Goal: Find specific page/section: Find specific page/section

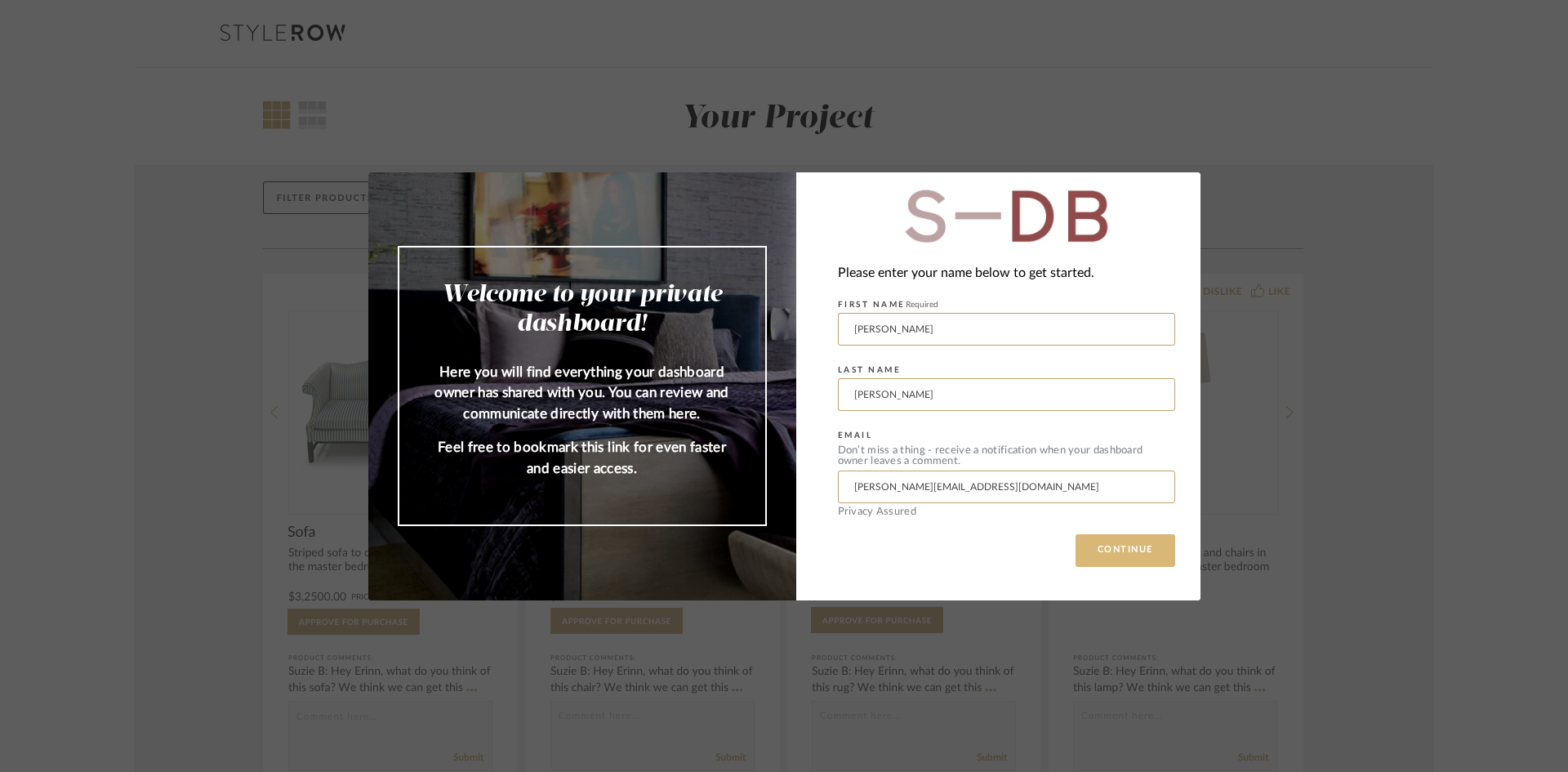
click at [1148, 561] on button "CONTINUE" at bounding box center [1125, 550] width 99 height 33
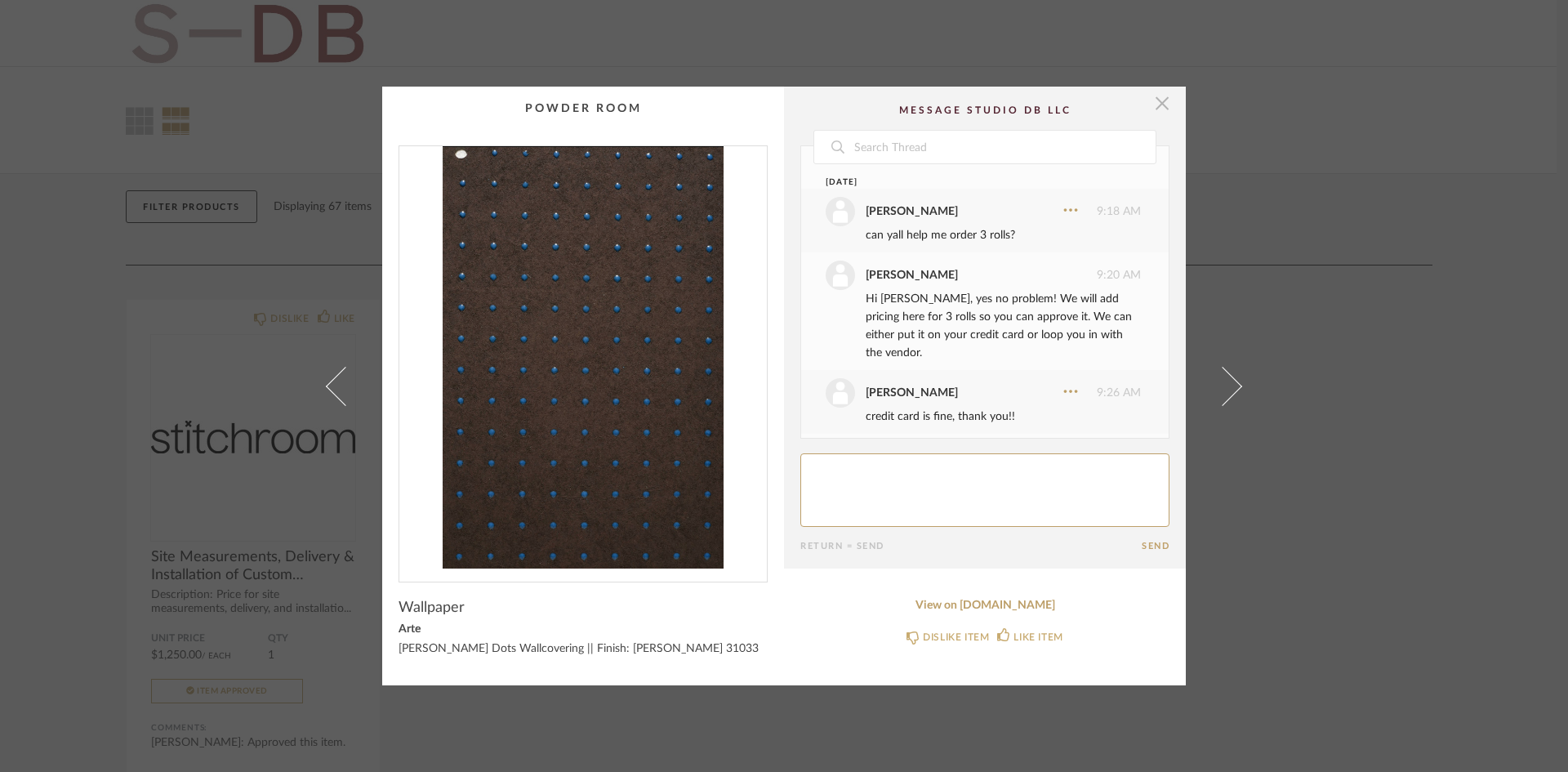
click at [1154, 108] on span "button" at bounding box center [1163, 103] width 33 height 33
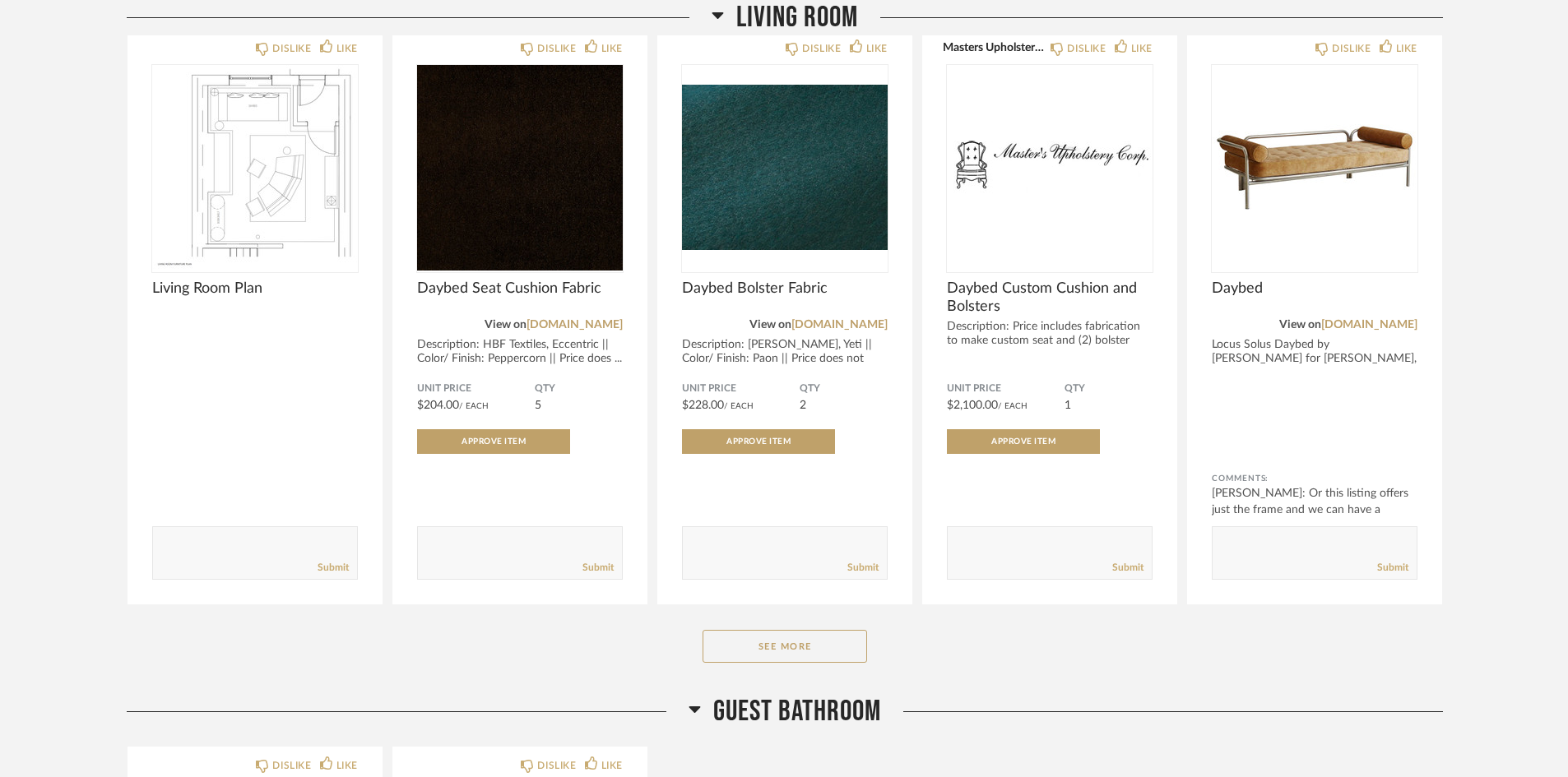
scroll to position [3042, 0]
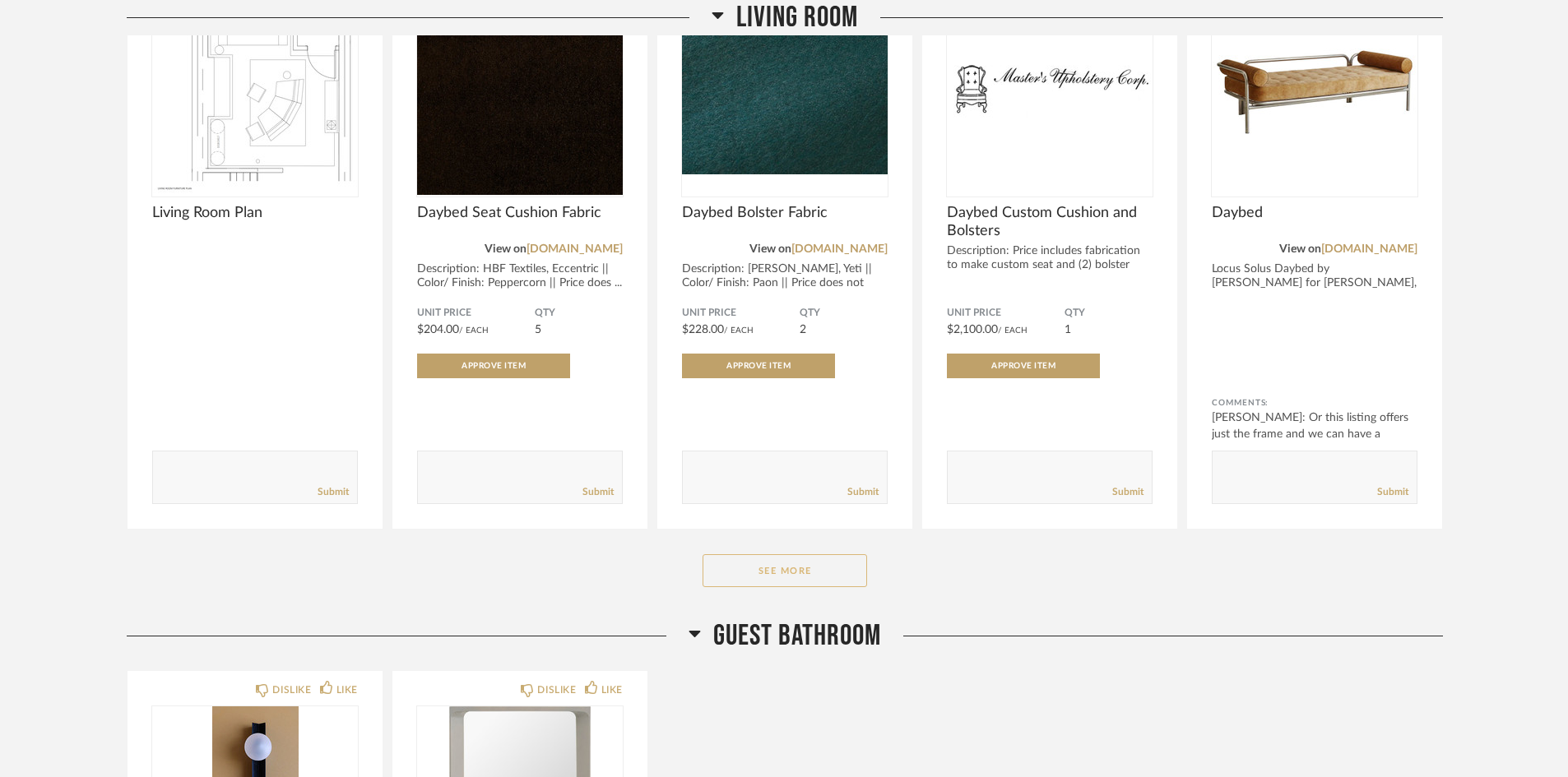
click at [774, 580] on button "See More" at bounding box center [784, 571] width 164 height 33
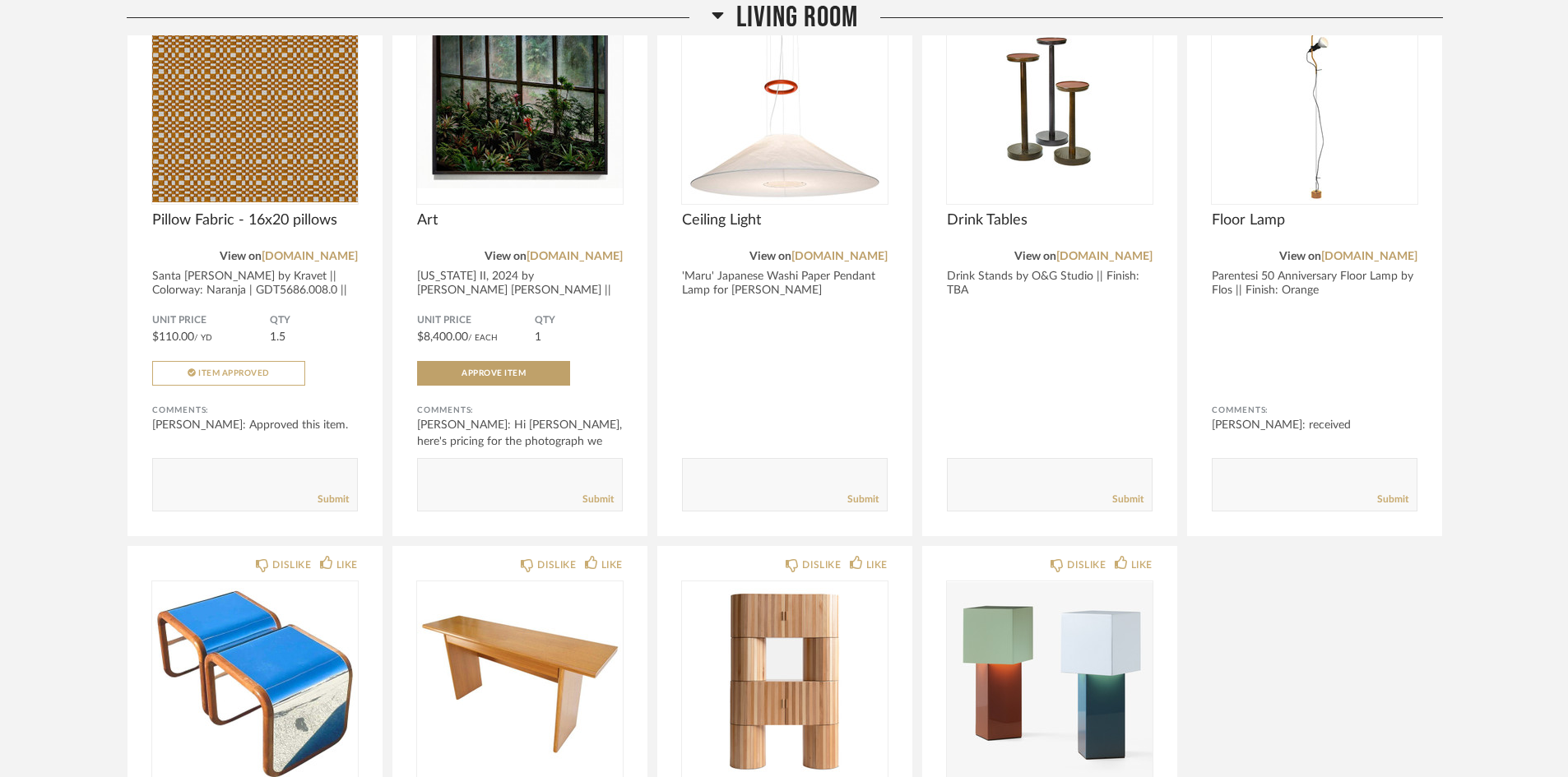
scroll to position [5096, 0]
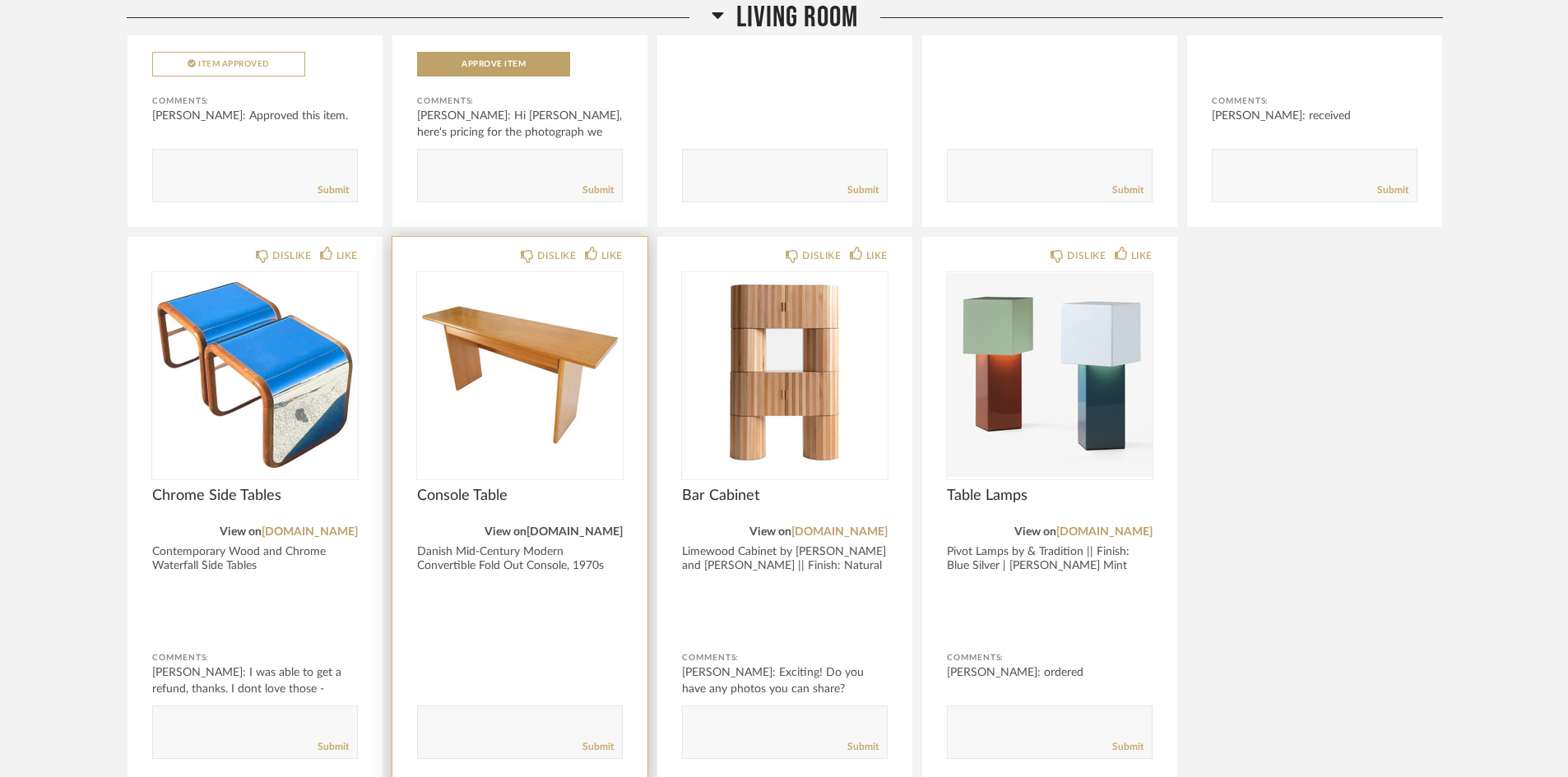
click at [562, 533] on link "[DOMAIN_NAME]" at bounding box center [574, 532] width 96 height 12
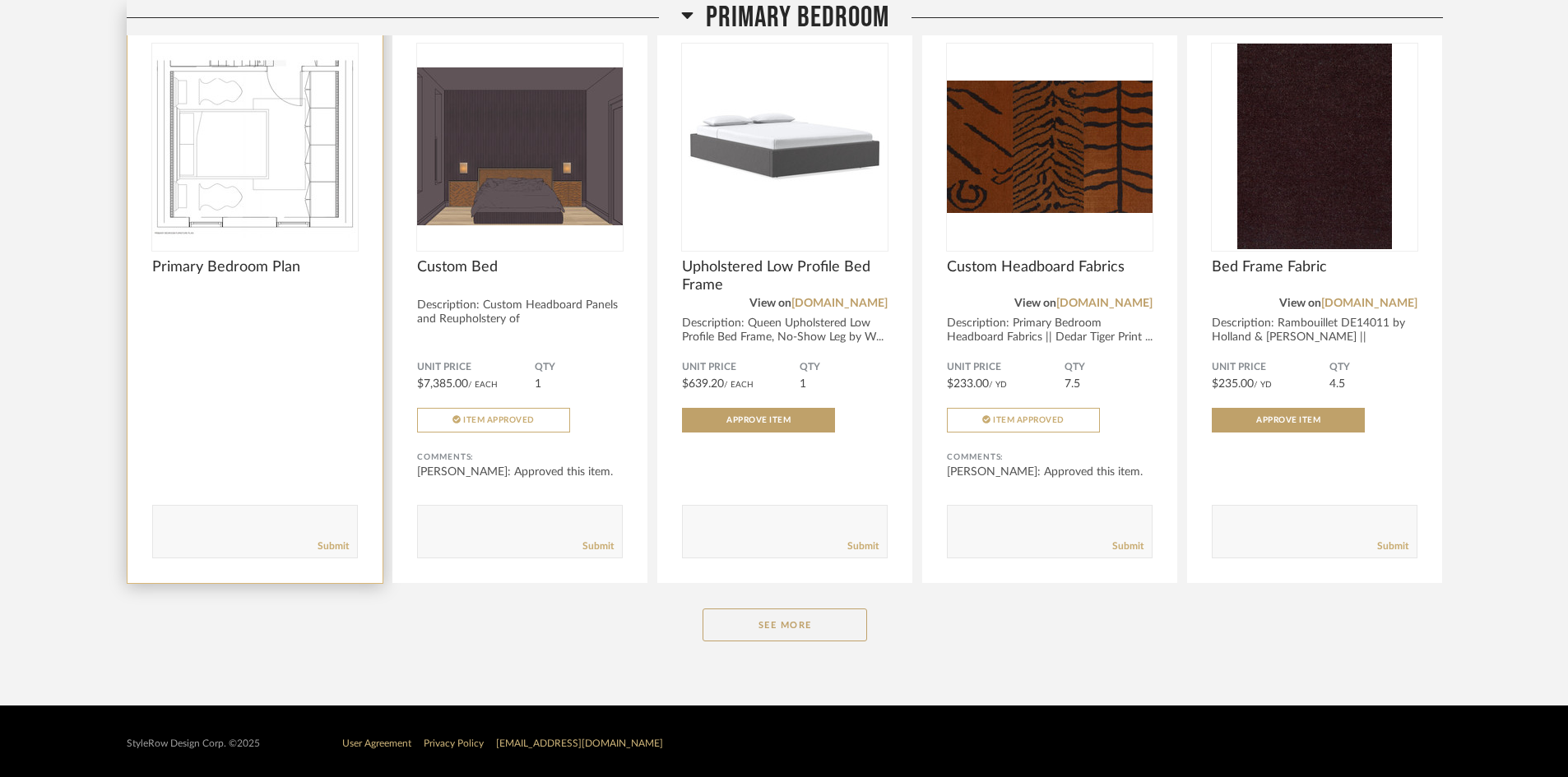
scroll to position [7360, 0]
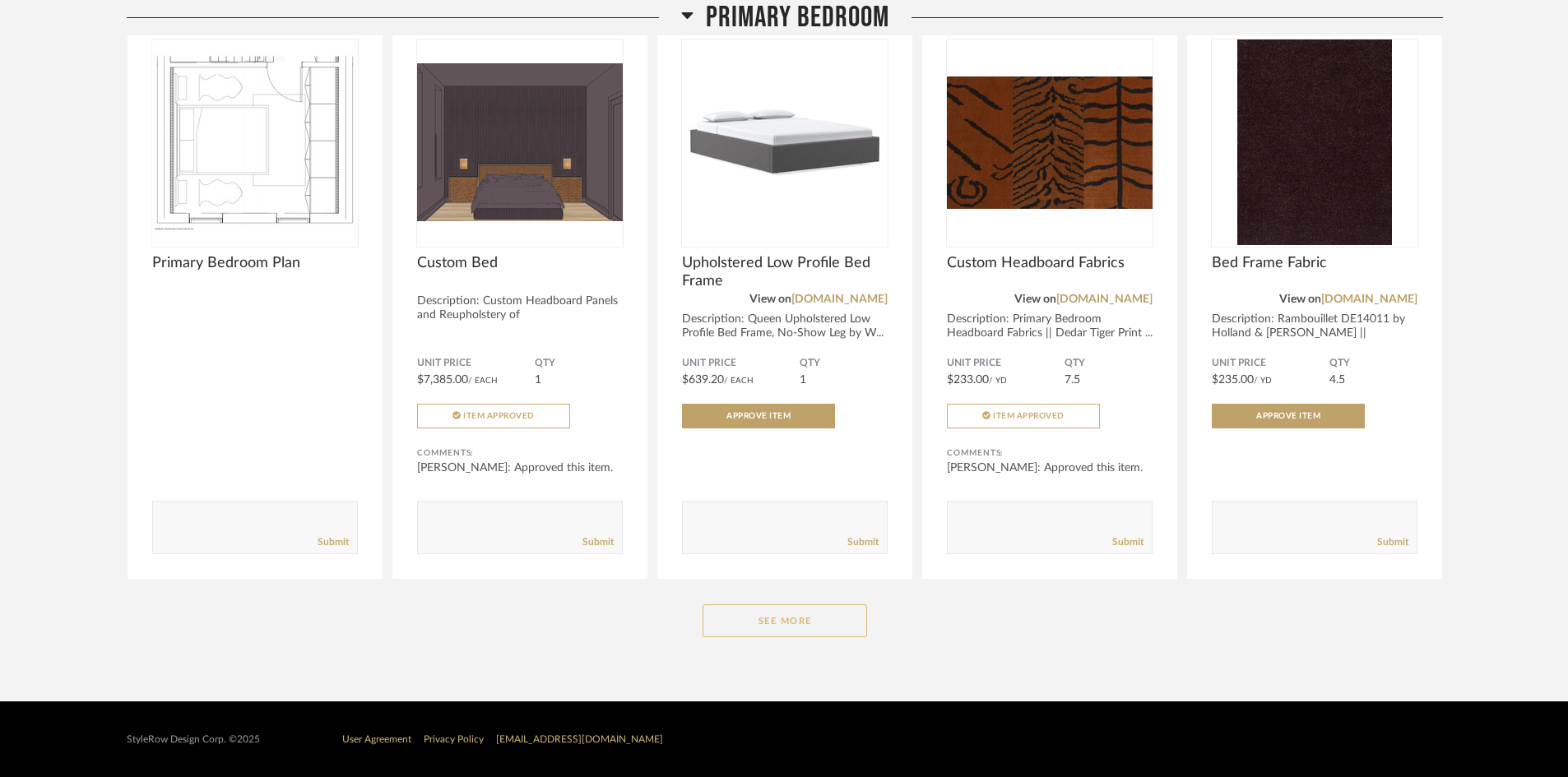
click at [760, 629] on button "See More" at bounding box center [784, 621] width 164 height 33
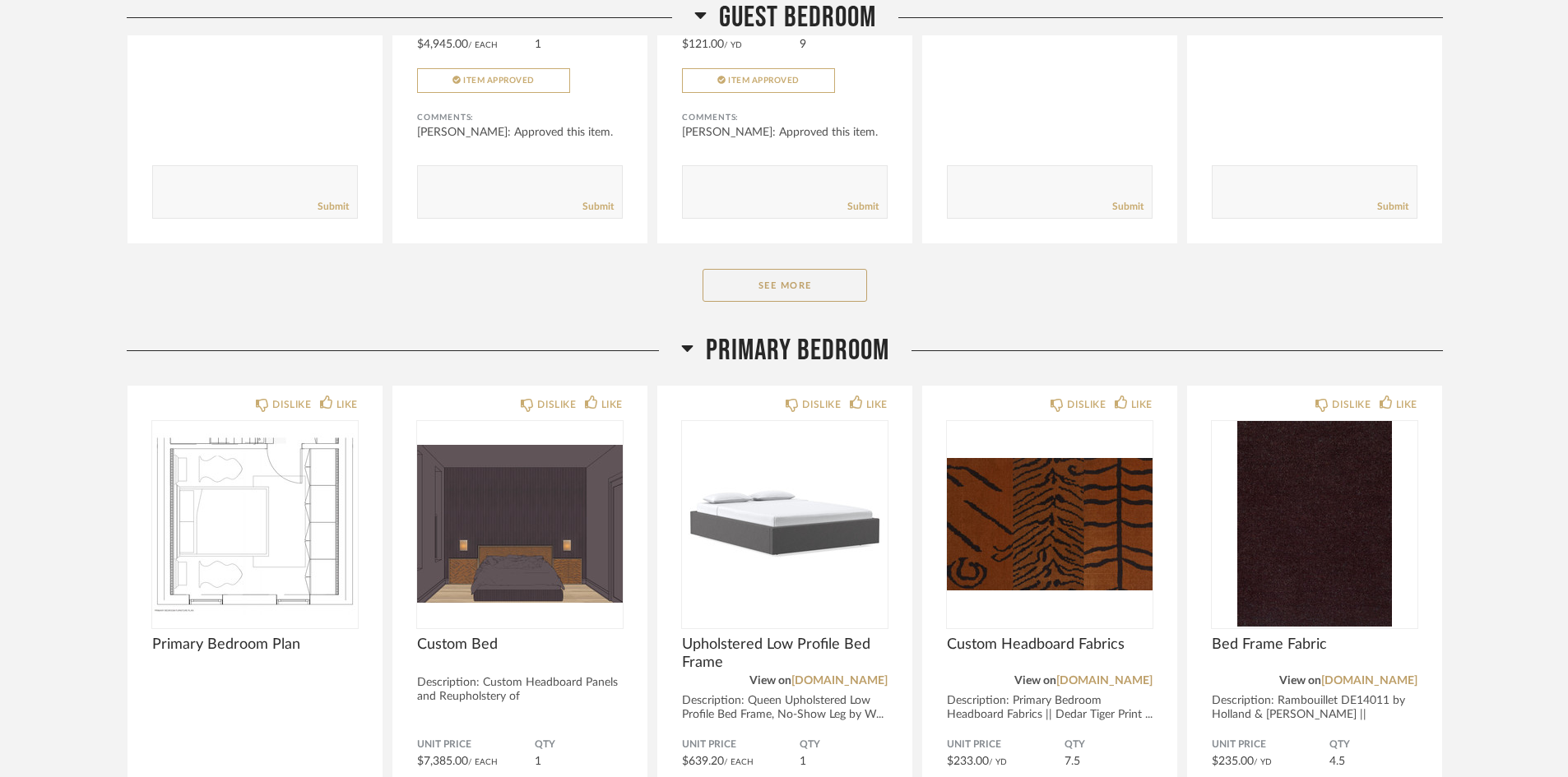
scroll to position [6620, 0]
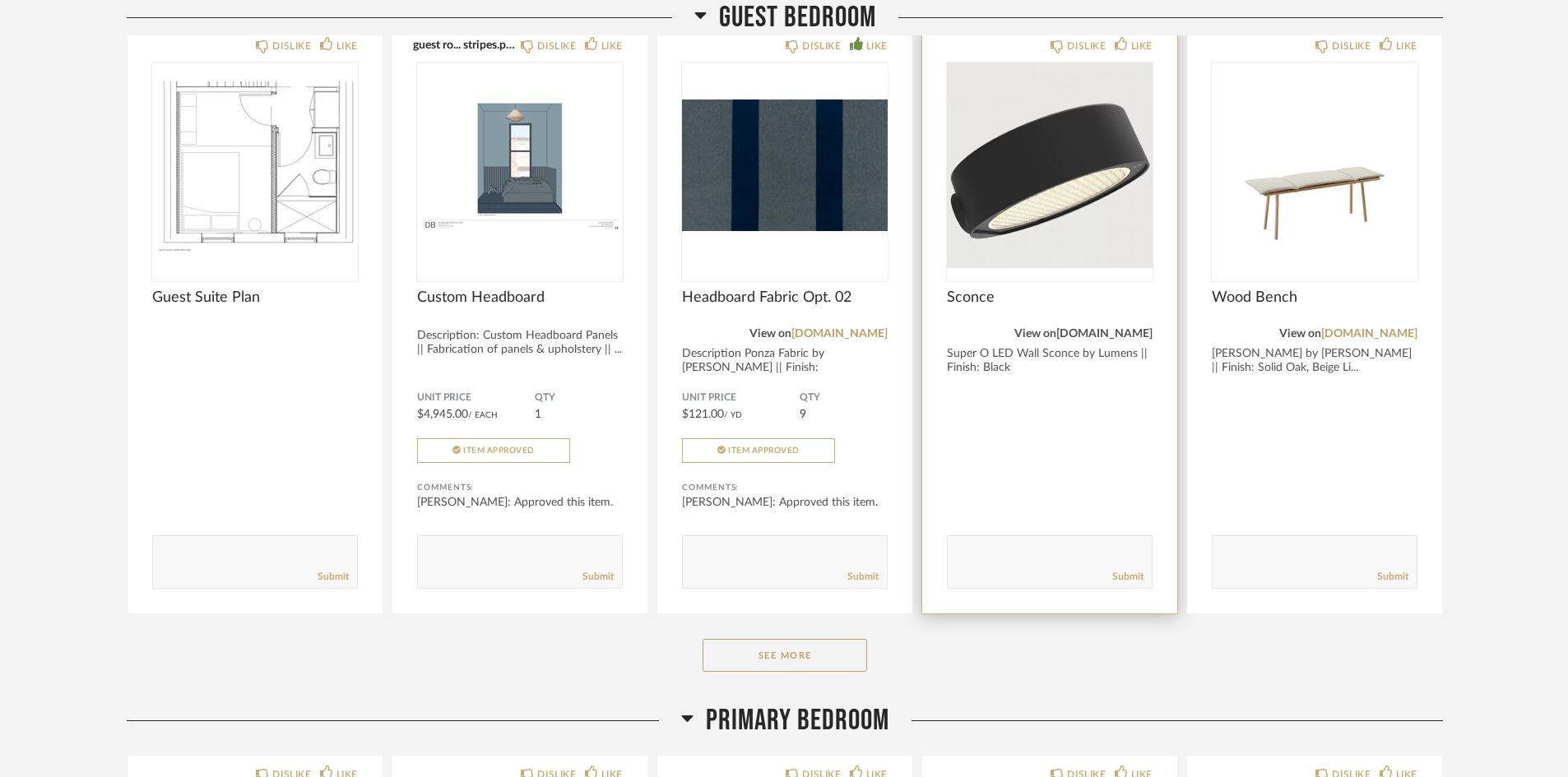
click at [1119, 333] on link "[DOMAIN_NAME]" at bounding box center [1104, 334] width 96 height 12
